Goal: Check status: Check status

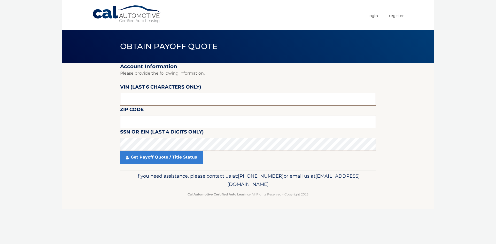
click at [148, 96] on input "text" at bounding box center [248, 99] width 256 height 13
click at [142, 126] on input "text" at bounding box center [248, 121] width 256 height 13
click at [235, 120] on input "text" at bounding box center [248, 121] width 256 height 13
click at [210, 98] on input "text" at bounding box center [248, 99] width 256 height 13
drag, startPoint x: 201, startPoint y: 104, endPoint x: 198, endPoint y: 94, distance: 10.0
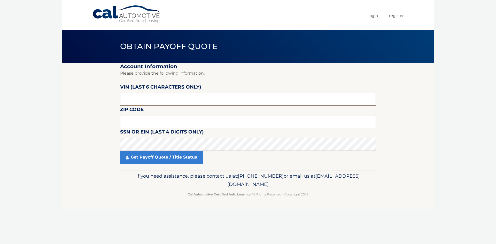
click at [199, 99] on input "text" at bounding box center [248, 99] width 256 height 13
click at [159, 123] on input "text" at bounding box center [248, 121] width 256 height 13
click at [142, 102] on input "text" at bounding box center [248, 99] width 256 height 13
drag, startPoint x: 145, startPoint y: 101, endPoint x: 6, endPoint y: 108, distance: 139.1
click at [10, 107] on body "Cal Automotive Menu Login Register Obtain Payoff Quote" at bounding box center [248, 122] width 496 height 244
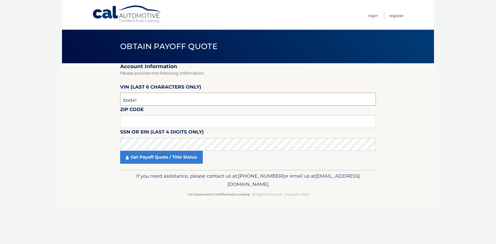
type input "324347"
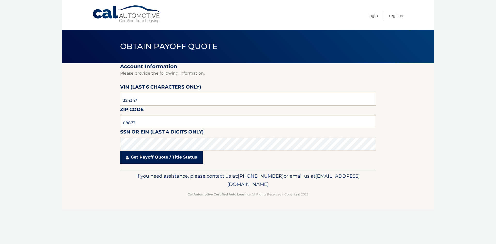
type input "08873"
click at [148, 159] on link "Get Payoff Quote / Title Status" at bounding box center [161, 157] width 83 height 13
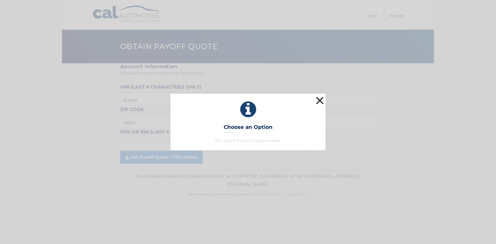
drag, startPoint x: 321, startPoint y: 96, endPoint x: 320, endPoint y: 101, distance: 5.7
click at [321, 99] on button "×" at bounding box center [320, 100] width 10 height 10
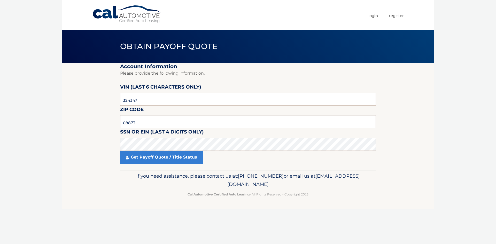
click at [153, 126] on input "08873" at bounding box center [248, 121] width 256 height 13
click at [0, 165] on html "Cal Automotive Menu Login Register Obtain Payoff Quote 324347" at bounding box center [248, 122] width 496 height 244
click at [161, 158] on link "Get Payoff Quote / Title Status" at bounding box center [161, 157] width 83 height 13
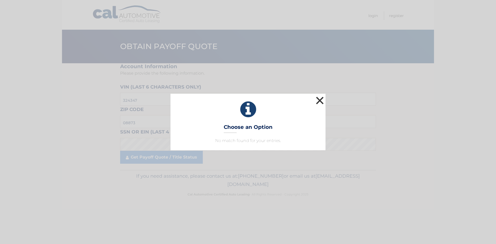
click at [316, 100] on button "×" at bounding box center [320, 100] width 10 height 10
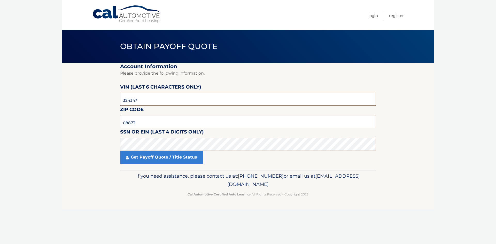
click at [155, 99] on input "324347" at bounding box center [248, 99] width 256 height 13
drag, startPoint x: 159, startPoint y: 100, endPoint x: -93, endPoint y: 125, distance: 253.6
click at [0, 125] on html "Cal Automotive Menu Login Register Obtain Payoff Quote 324347" at bounding box center [248, 122] width 496 height 244
type input "324347"
type input "08873"
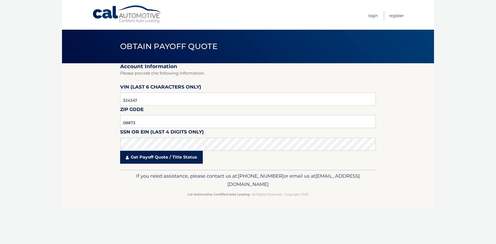
click at [132, 161] on link "Get Payoff Quote / Title Status" at bounding box center [161, 157] width 83 height 13
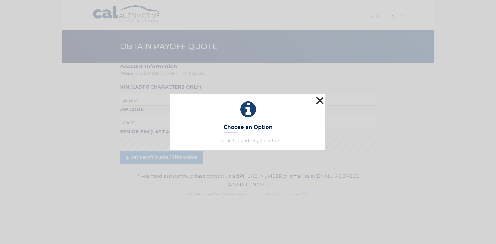
click at [317, 101] on button "×" at bounding box center [320, 100] width 10 height 10
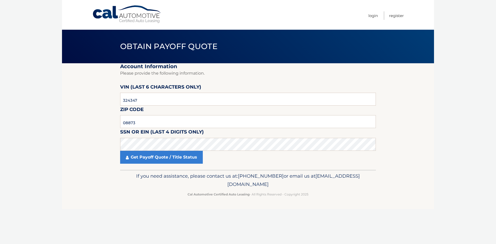
click at [163, 73] on p "Please provide the following information." at bounding box center [248, 73] width 256 height 7
click at [167, 98] on input "324347" at bounding box center [248, 99] width 256 height 13
click at [156, 100] on input "324347" at bounding box center [248, 99] width 256 height 13
click at [270, 60] on header "Obtain Payoff Quote" at bounding box center [248, 47] width 256 height 34
drag, startPoint x: 100, startPoint y: 136, endPoint x: 87, endPoint y: 136, distance: 13.7
